Goal: Transaction & Acquisition: Purchase product/service

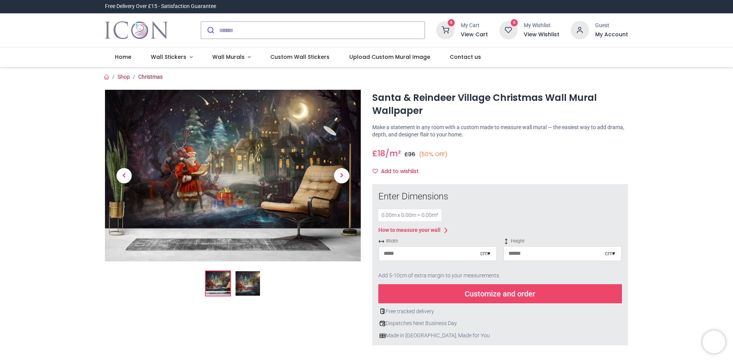
click at [152, 78] on link "Christmas" at bounding box center [150, 77] width 24 height 6
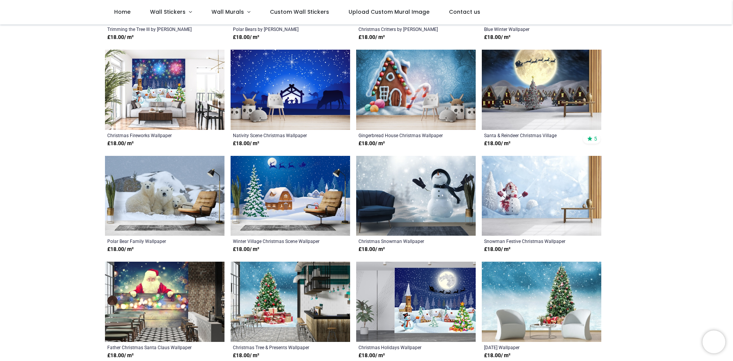
scroll to position [343, 0]
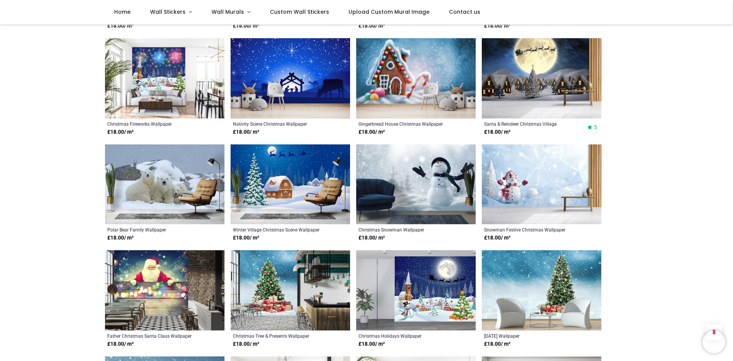
click at [309, 76] on img at bounding box center [290, 78] width 119 height 80
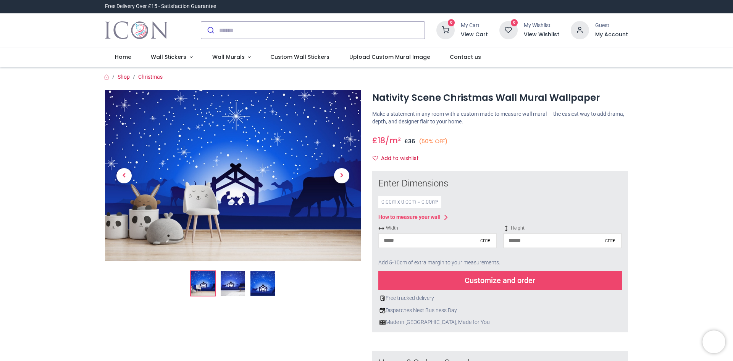
click at [488, 240] on div "cm ▾" at bounding box center [485, 241] width 10 height 8
click at [423, 241] on input "number" at bounding box center [429, 241] width 101 height 14
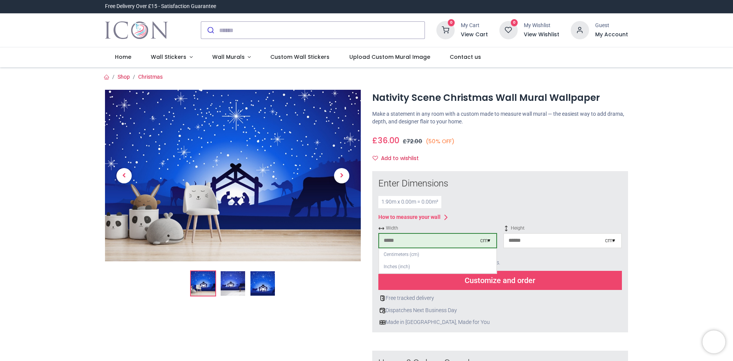
type input "***"
click at [521, 240] on input "number" at bounding box center [554, 241] width 101 height 14
type input "***"
click at [512, 285] on div "Customize and order" at bounding box center [499, 280] width 243 height 19
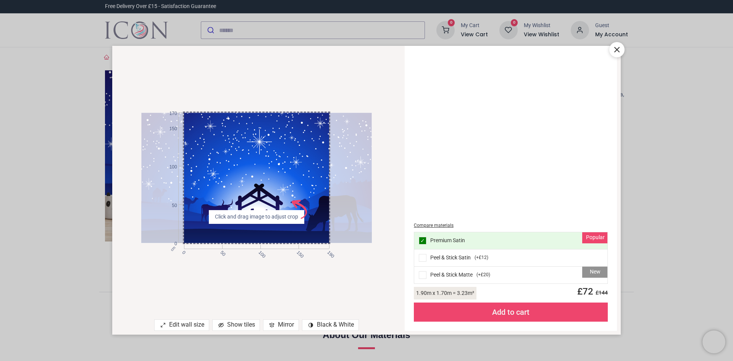
click at [504, 123] on div "Compare materials Popular ✓ Premium Satin Peel & Stick Satin ( +£12 ) New Peel …" at bounding box center [510, 188] width 203 height 276
click at [617, 49] on icon at bounding box center [616, 49] width 9 height 9
